Goal: Task Accomplishment & Management: Use online tool/utility

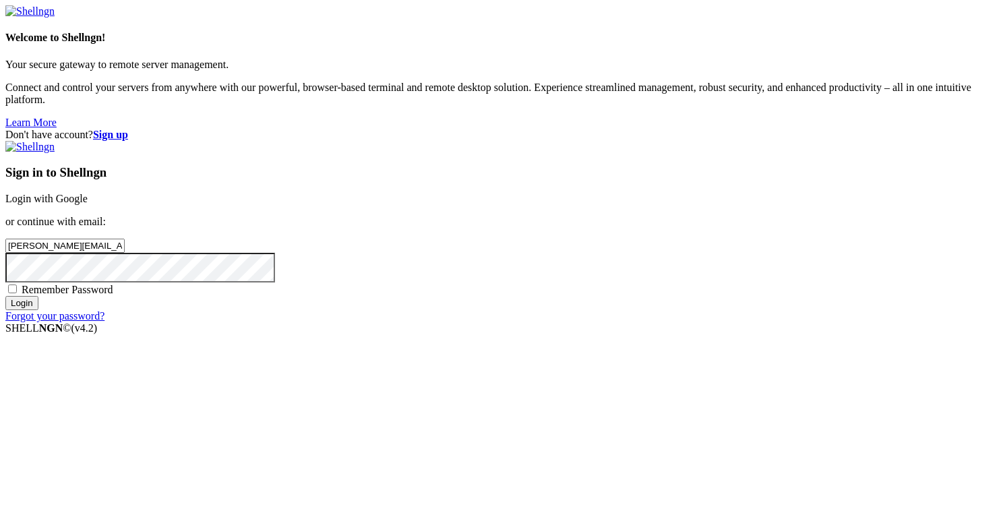
type input "[PERSON_NAME][EMAIL_ADDRESS][DOMAIN_NAME]"
click at [5, 296] on input "Login" at bounding box center [21, 303] width 33 height 14
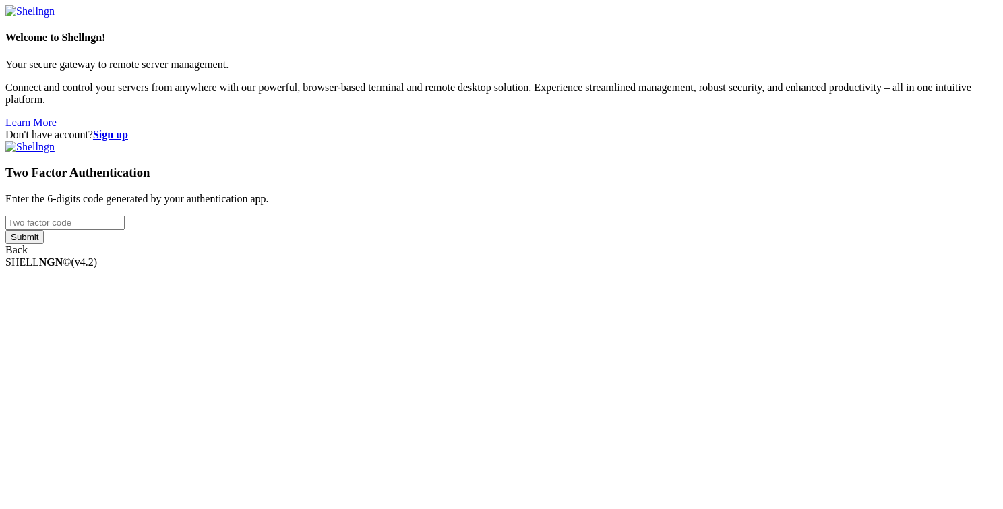
click at [125, 230] on input "number" at bounding box center [64, 223] width 119 height 14
type input "327854"
click at [44, 244] on input "Submit" at bounding box center [24, 237] width 38 height 14
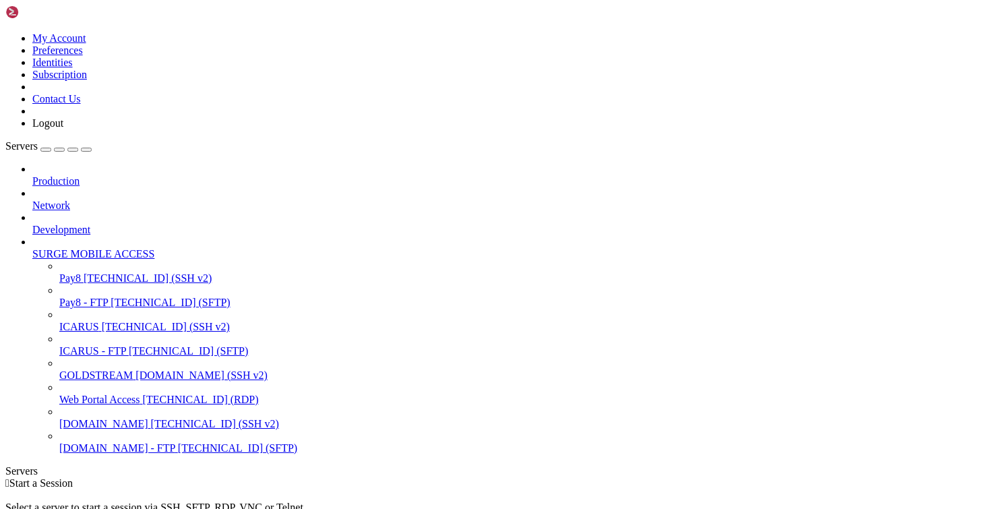
click at [107, 297] on span "Pay8 - FTP" at bounding box center [83, 302] width 49 height 11
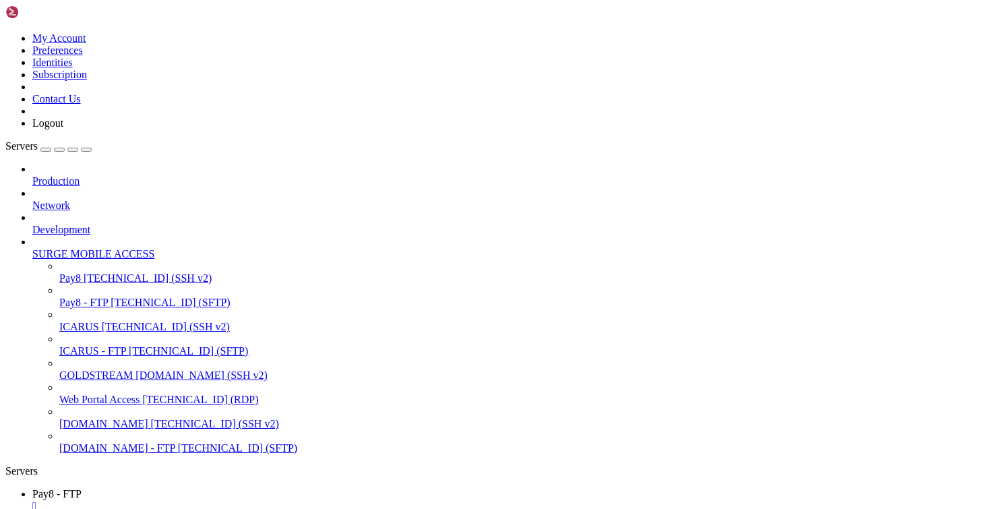
scroll to position [0, 0]
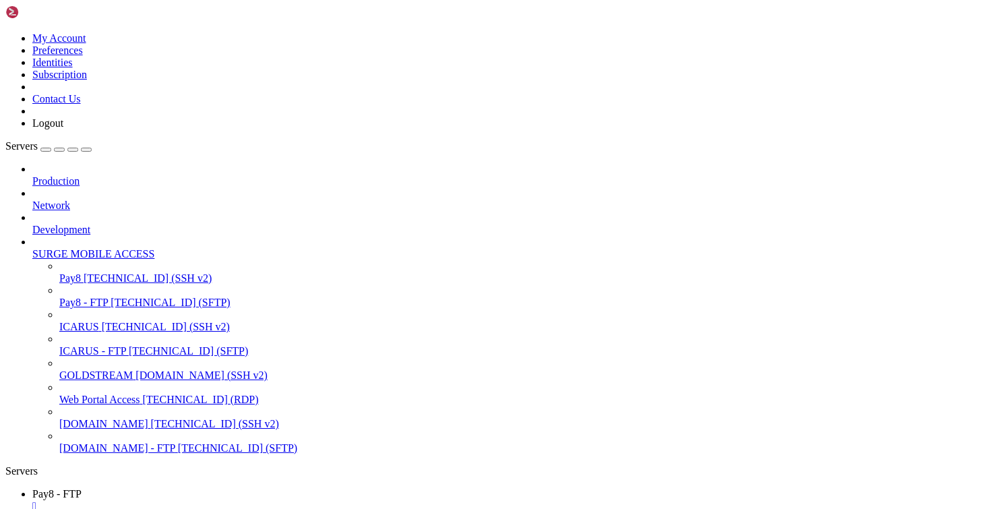
type input "/var/www/html/transact/app/Controllers"
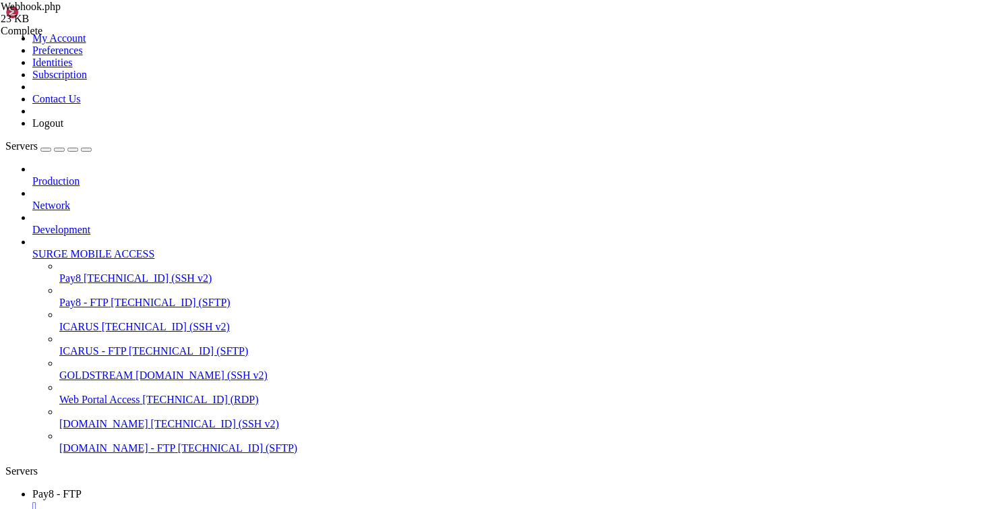
scroll to position [364, 0]
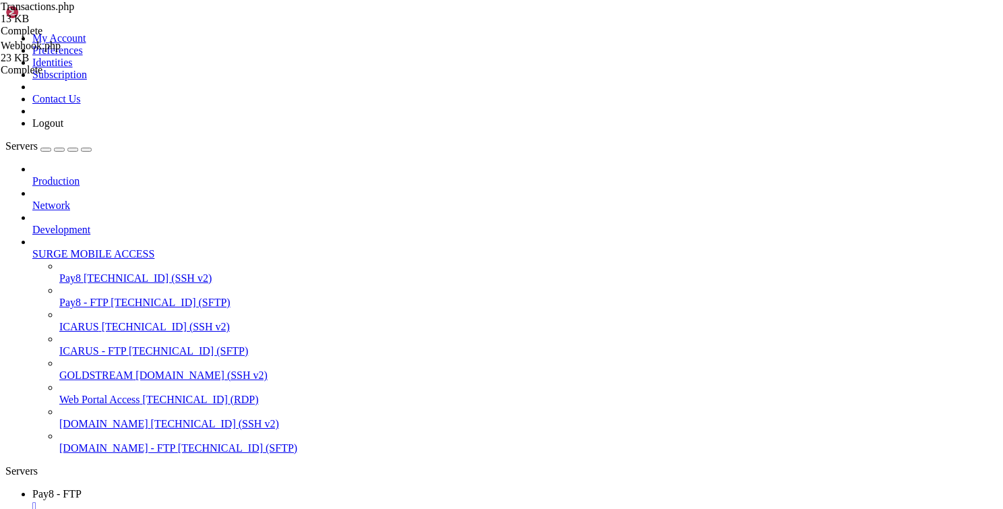
scroll to position [162, 0]
drag, startPoint x: 221, startPoint y: 443, endPoint x: 219, endPoint y: 358, distance: 85.0
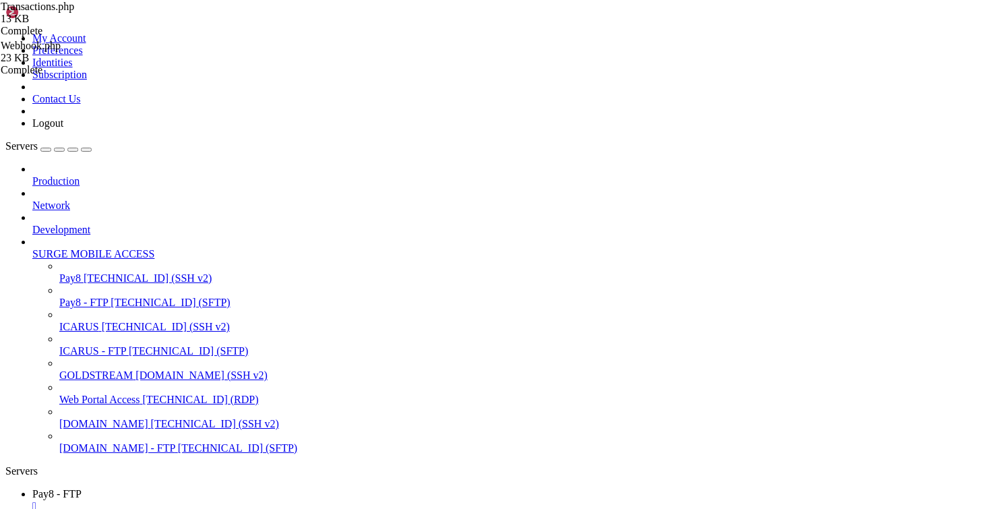
scroll to position [243, 0]
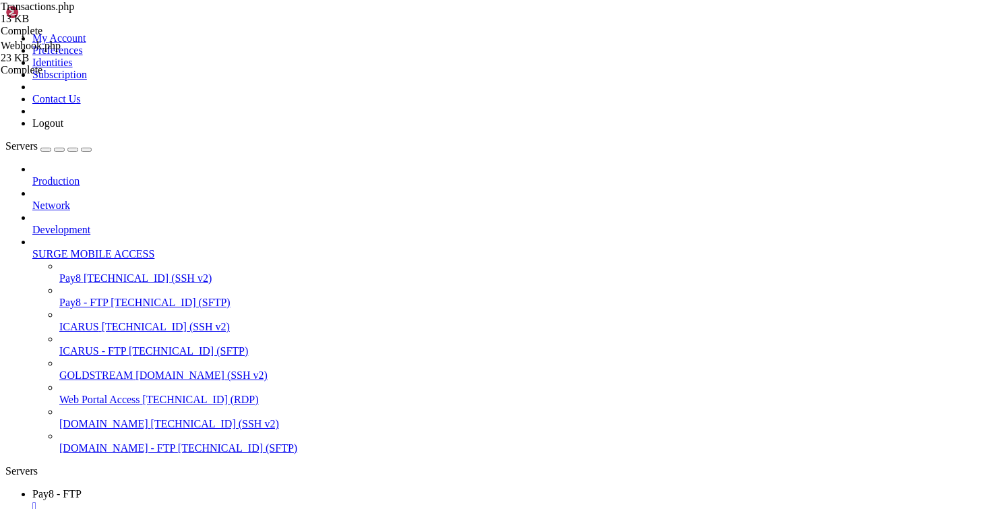
type textarea "//$this->builder->where('refNo',$refNo);"
paste textarea "$this->builder->where("LEFT(refNo, 25) = '{$refNo}'");"
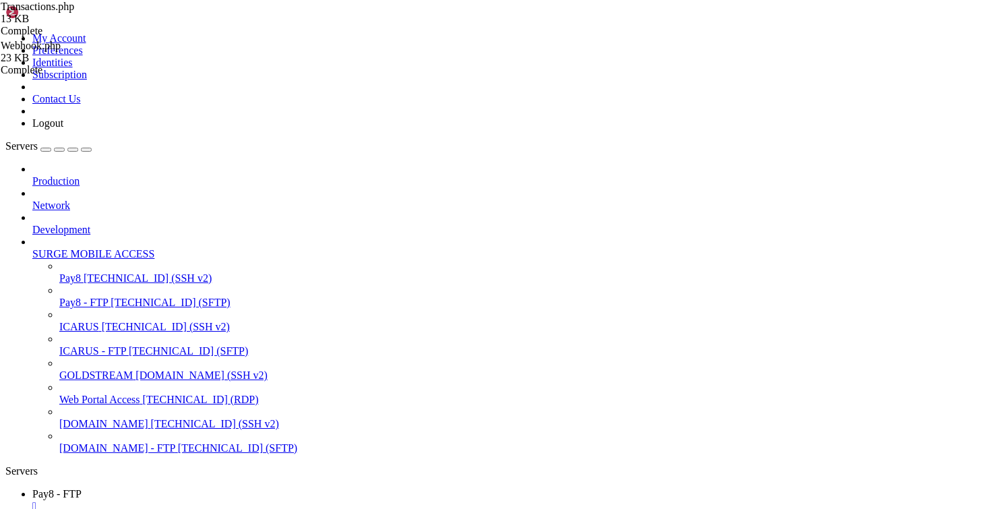
type textarea "$this->builder->where('refNo',$refNo);"
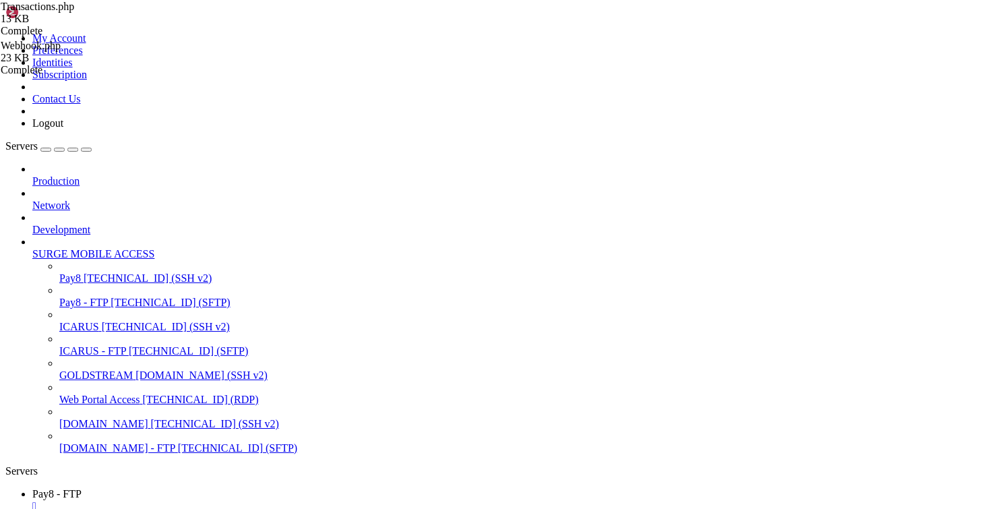
type textarea "//$this->builder->where('refNo',$refNo);"
paste textarea "$this->builder->where("LEFT(refNo, 25) = '{$refNo}'");"
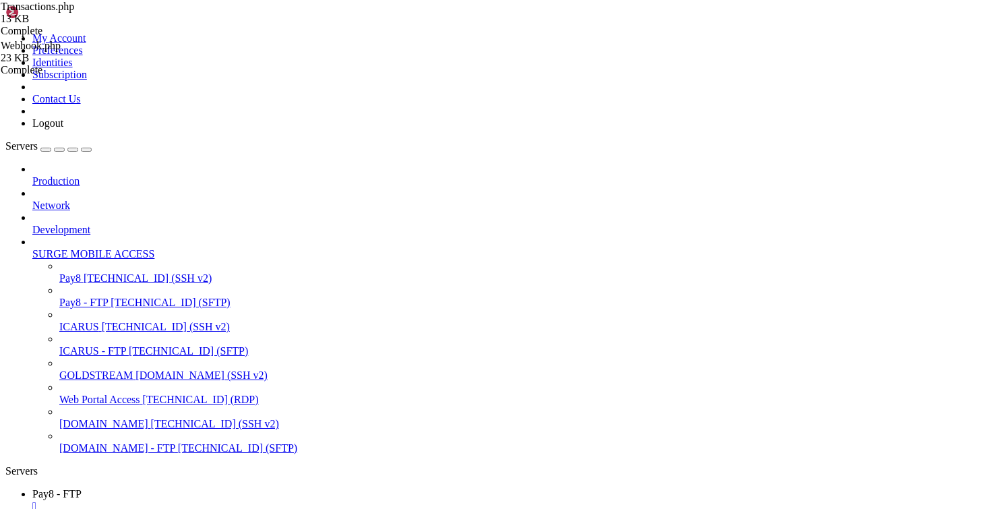
type textarea "$this->builder->where("LEFT(refNo, 25) = '{$refNo}'");"
